Goal: Information Seeking & Learning: Learn about a topic

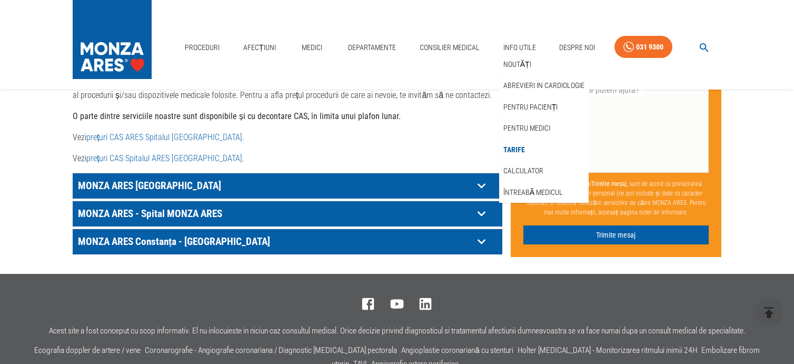
scroll to position [474, 0]
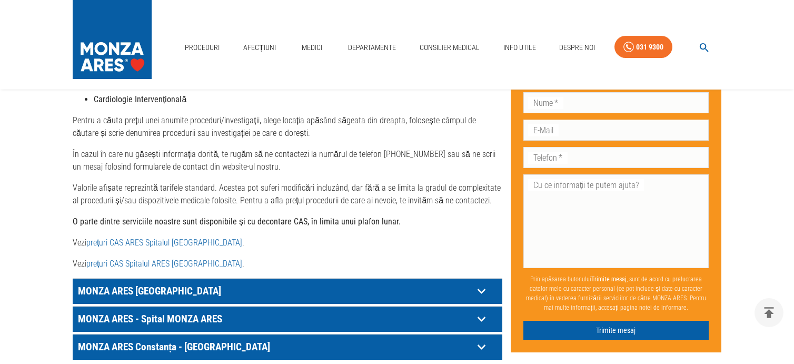
click at [142, 283] on p "MONZA ARES [GEOGRAPHIC_DATA]" at bounding box center [274, 291] width 398 height 16
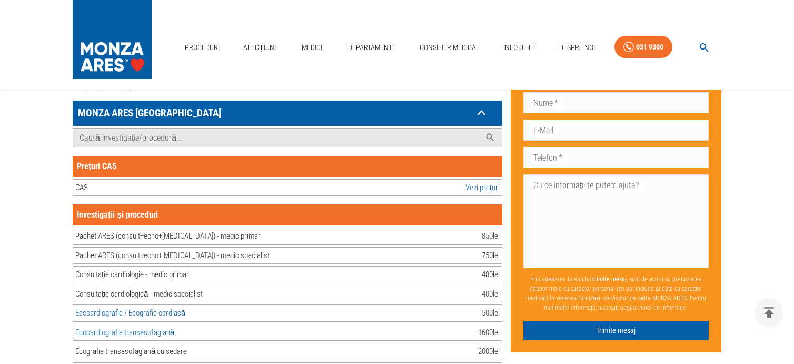
scroll to position [632, 0]
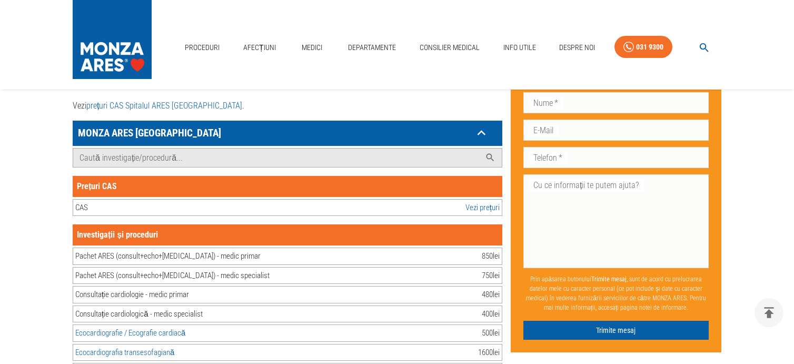
click at [474, 202] on link "Vezi prețuri" at bounding box center [482, 208] width 34 height 12
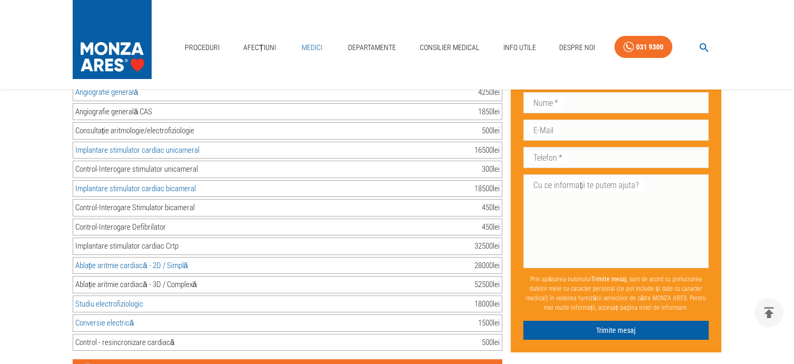
scroll to position [1527, 0]
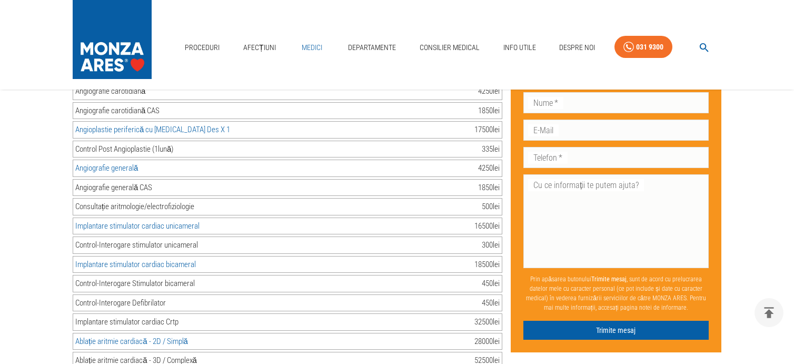
click at [312, 51] on link "Medici" at bounding box center [312, 48] width 34 height 22
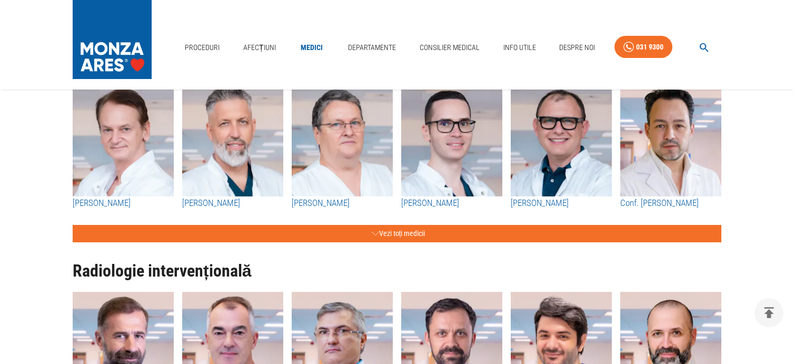
scroll to position [1158, 0]
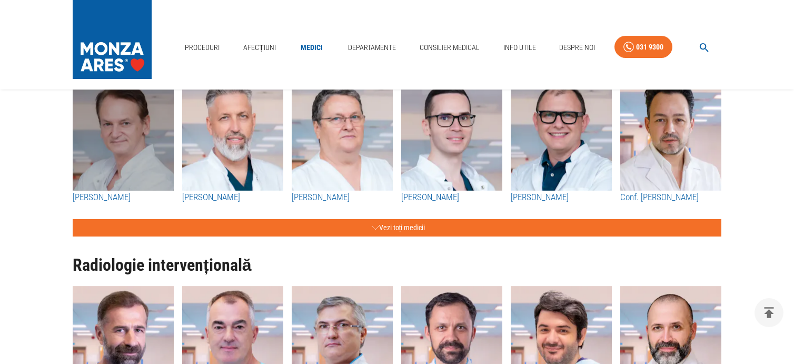
click at [138, 181] on img "button" at bounding box center [123, 133] width 101 height 116
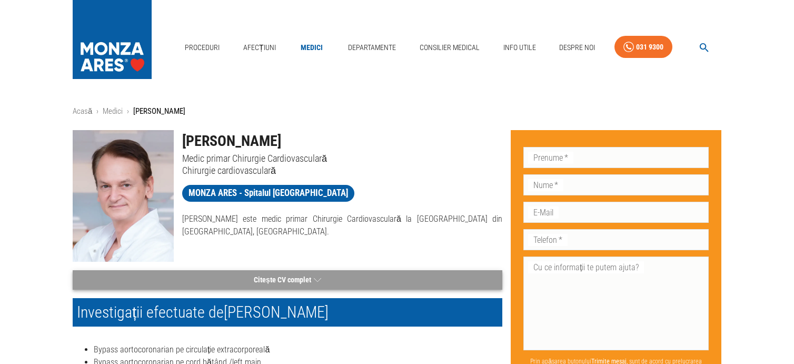
click at [283, 278] on button "Citește CV complet" at bounding box center [288, 279] width 430 height 19
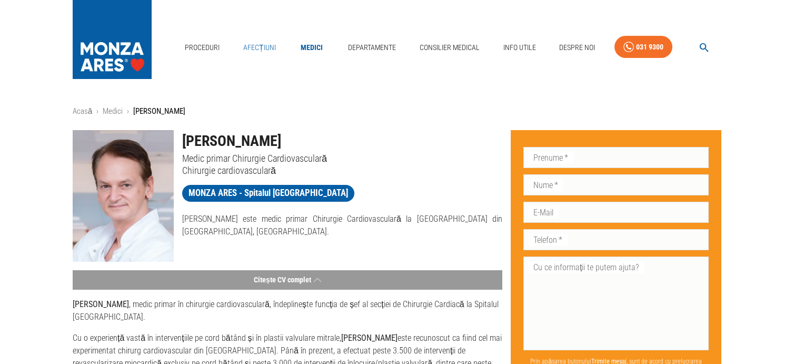
click at [262, 47] on link "Afecțiuni" at bounding box center [259, 48] width 41 height 22
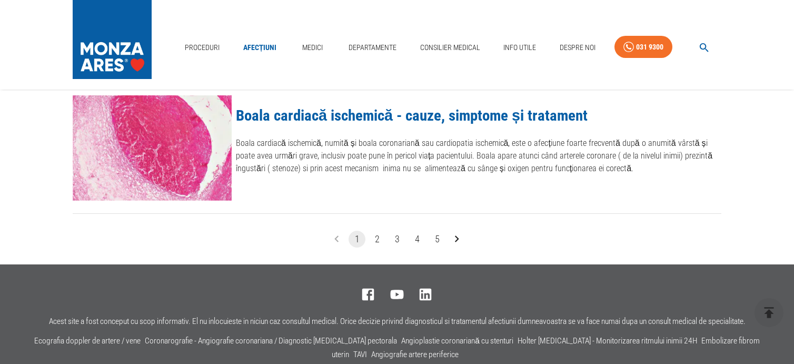
scroll to position [1158, 0]
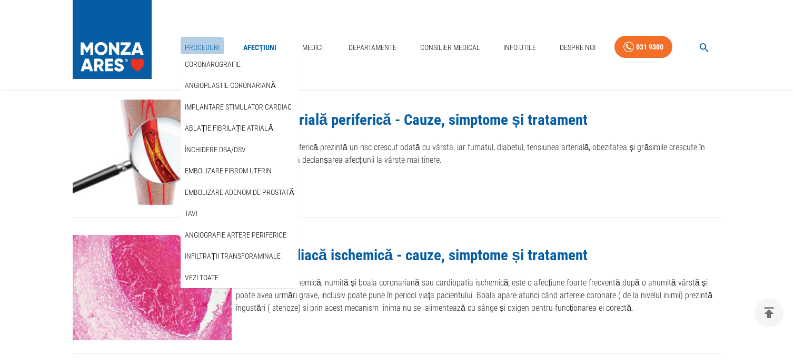
click at [201, 51] on link "Proceduri" at bounding box center [202, 48] width 43 height 22
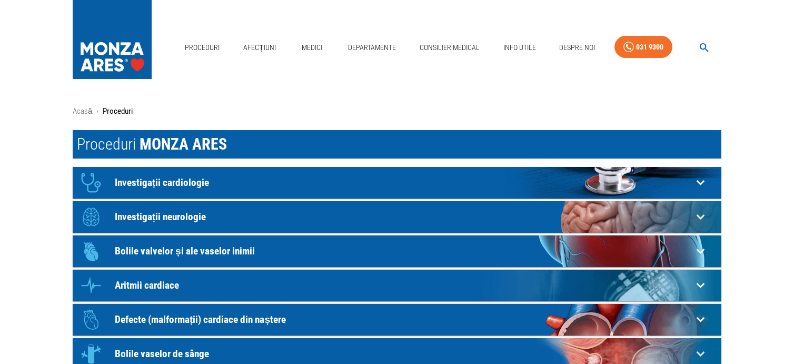
click at [205, 186] on p "Investigații cardiologie" at bounding box center [404, 182] width 578 height 11
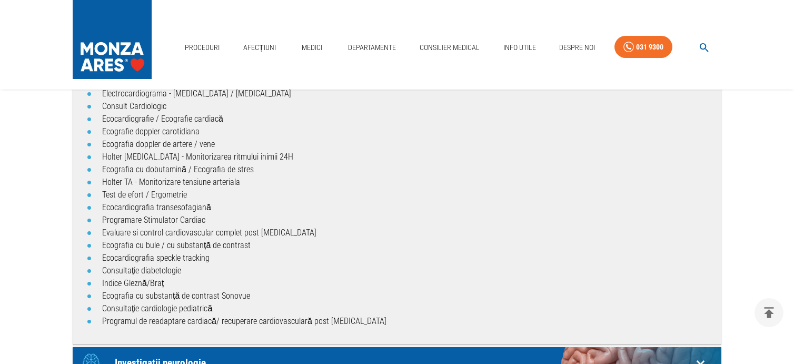
scroll to position [105, 0]
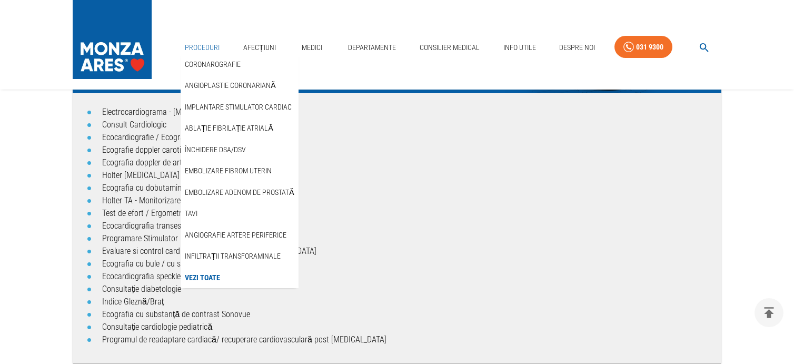
click at [207, 47] on link "Proceduri" at bounding box center [202, 48] width 43 height 22
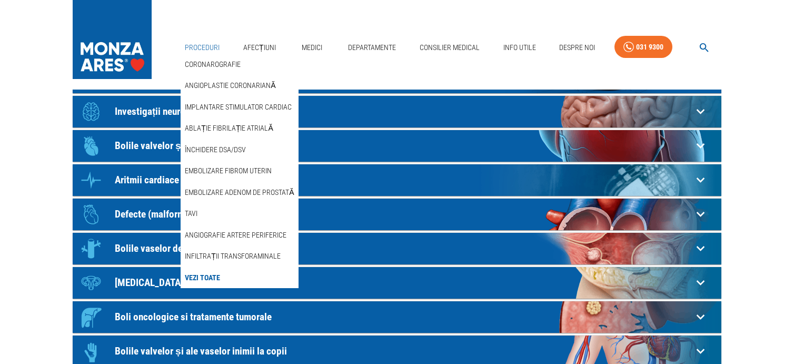
scroll to position [0, 0]
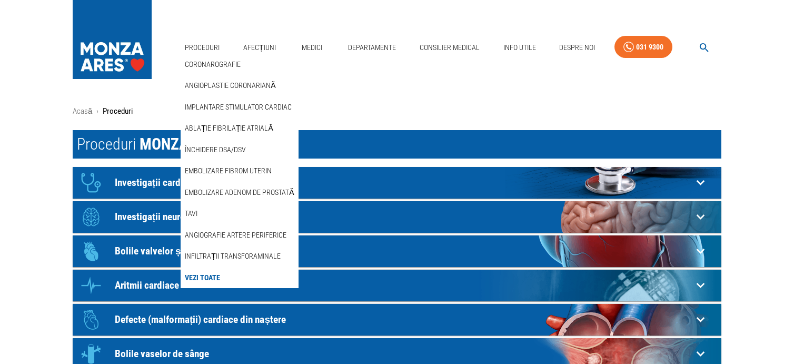
click at [209, 274] on link "Vezi Toate" at bounding box center [202, 277] width 39 height 17
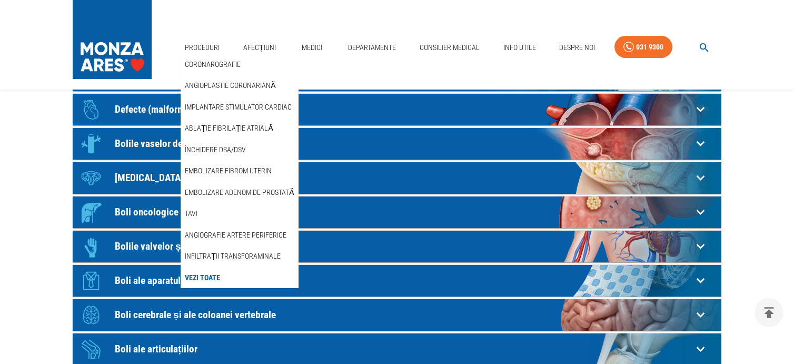
scroll to position [211, 0]
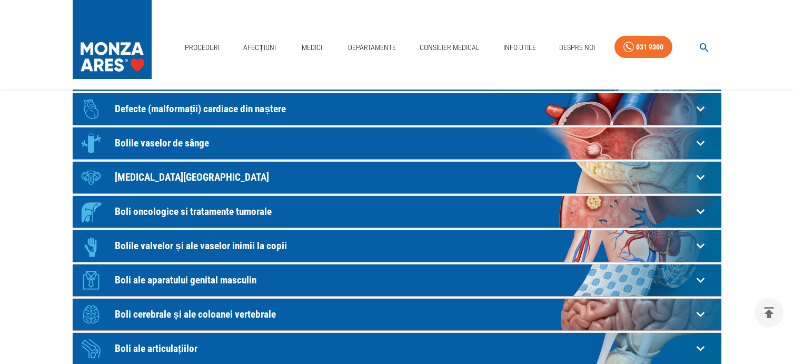
click at [266, 249] on p "Bolile valvelor și ale vaselor inimii la copii" at bounding box center [404, 245] width 578 height 11
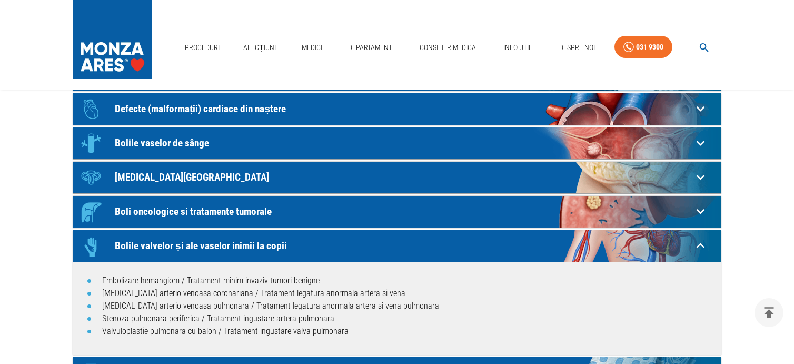
scroll to position [1158, 0]
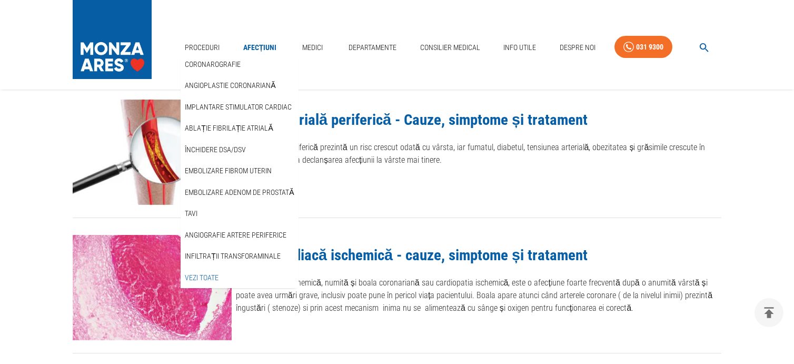
click at [204, 275] on link "Vezi Toate" at bounding box center [202, 277] width 38 height 17
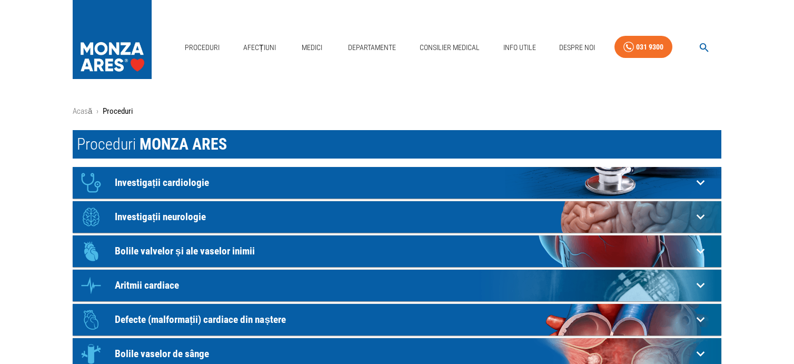
click at [238, 247] on p "Bolile valvelor și ale vaselor inimii" at bounding box center [404, 250] width 578 height 11
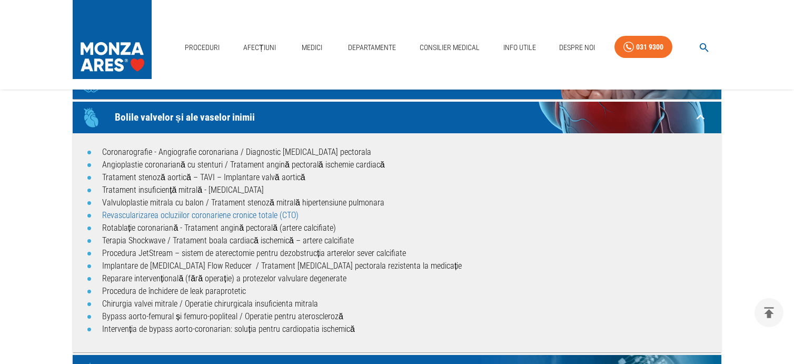
scroll to position [158, 0]
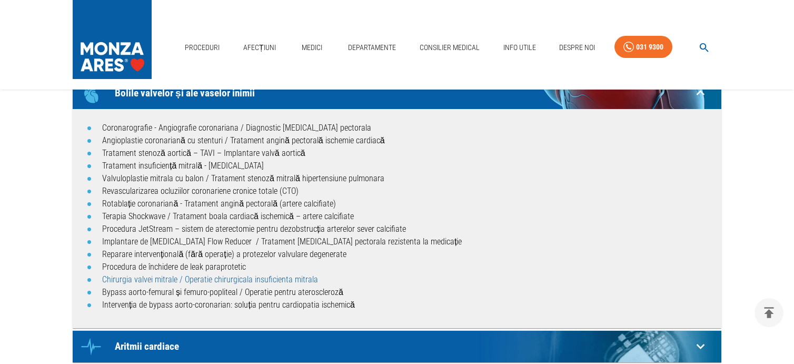
click at [197, 281] on link "Chirurgia valvei mitrale / Operatie chirurgicala insuficienta mitrala" at bounding box center [210, 279] width 216 height 10
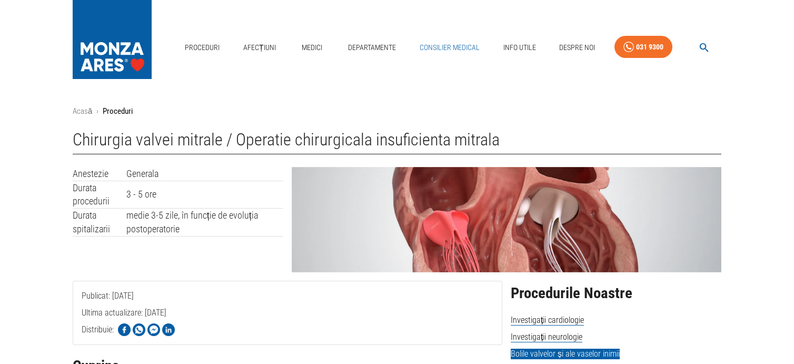
click at [442, 48] on link "Consilier Medical" at bounding box center [449, 48] width 68 height 22
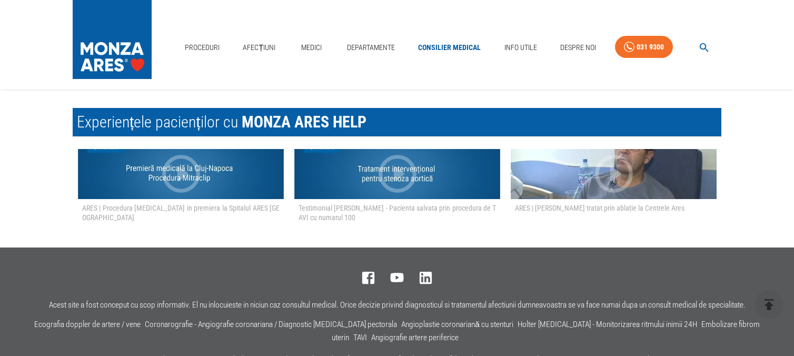
scroll to position [2001, 0]
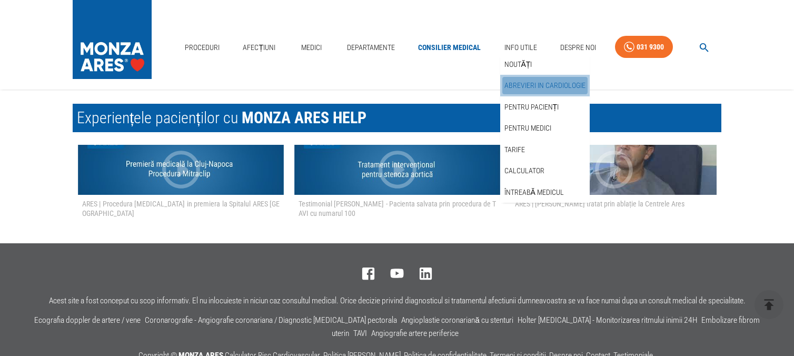
click at [514, 83] on link "Abrevieri in cardiologie" at bounding box center [544, 85] width 85 height 17
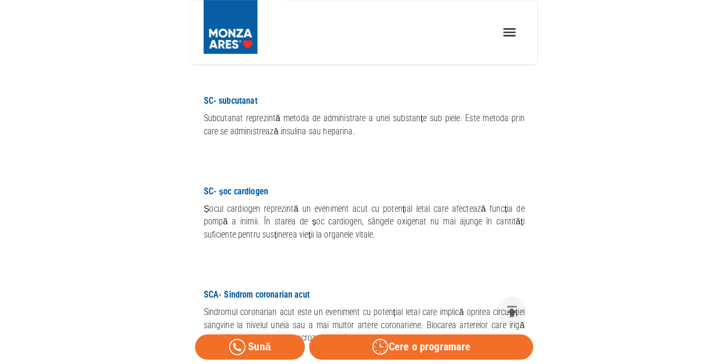
scroll to position [11883, 0]
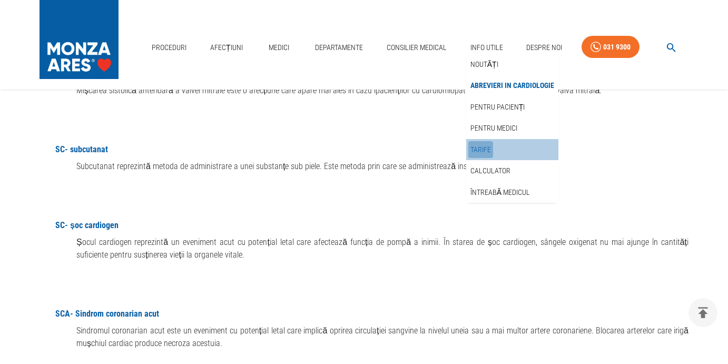
click at [487, 149] on link "Tarife" at bounding box center [480, 149] width 25 height 17
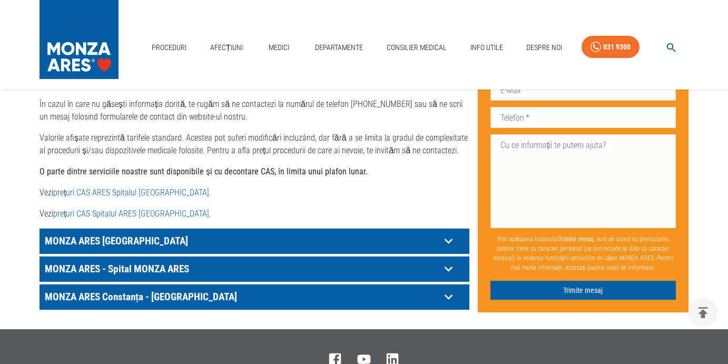
scroll to position [527, 0]
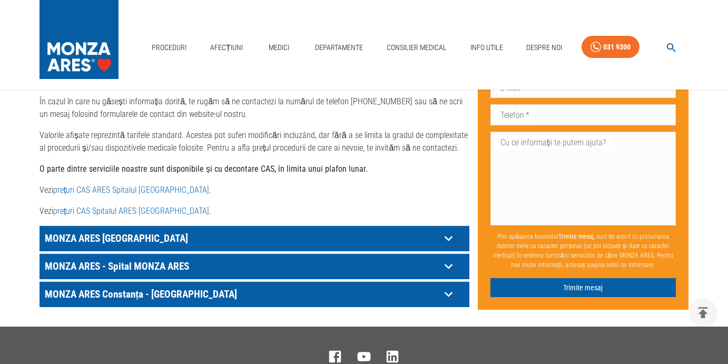
click at [100, 185] on link "prețuri CAS ARES Spitalul [GEOGRAPHIC_DATA]" at bounding box center [131, 190] width 156 height 10
